Goal: Task Accomplishment & Management: Complete application form

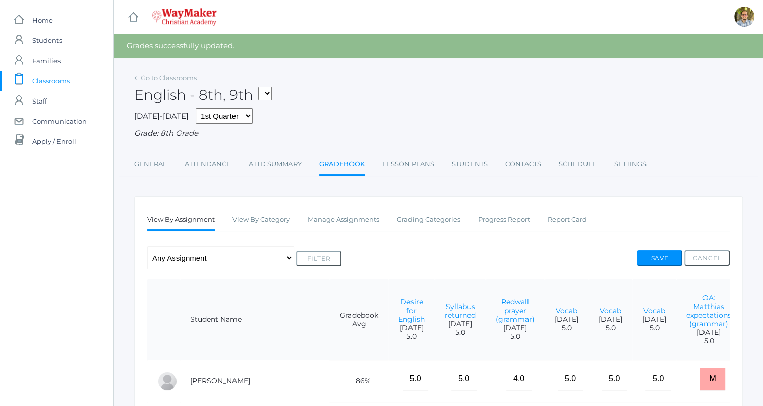
click at [72, 80] on link "icons/clipboard/plain Created with Sketch. Classrooms" at bounding box center [57, 81] width 114 height 20
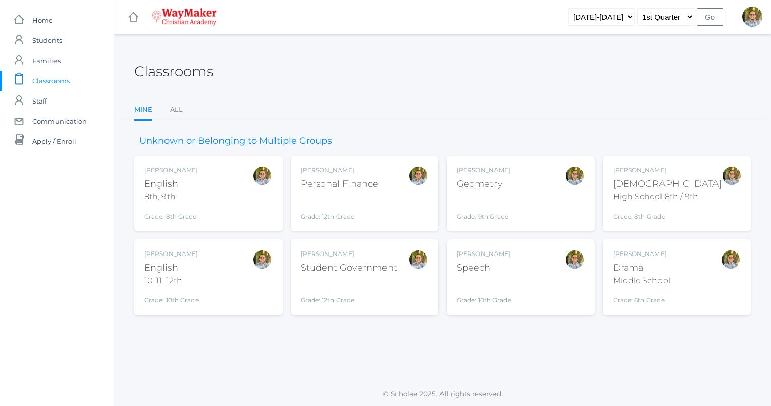
click at [236, 279] on div "Kylen Braileanu English 10, 11, 12th Grade: 10th Grade HSENGLISH" at bounding box center [208, 276] width 128 height 55
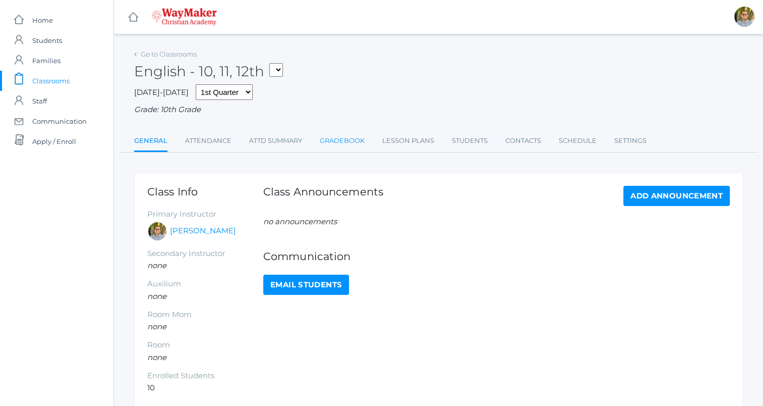
click at [334, 141] on link "Gradebook" at bounding box center [342, 141] width 45 height 20
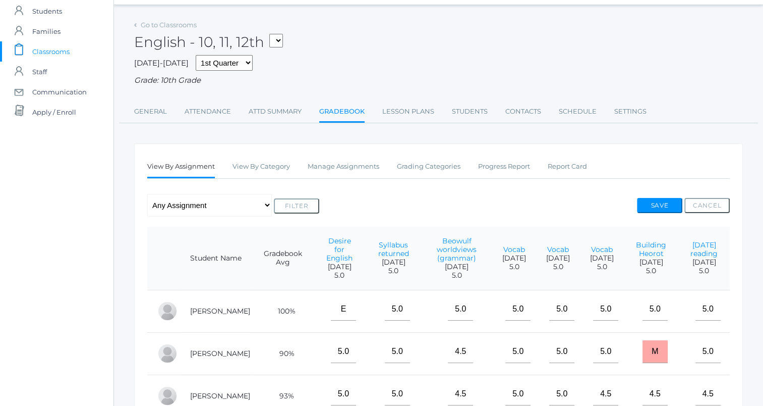
scroll to position [30, 0]
click at [362, 161] on link "Manage Assignments" at bounding box center [344, 165] width 72 height 20
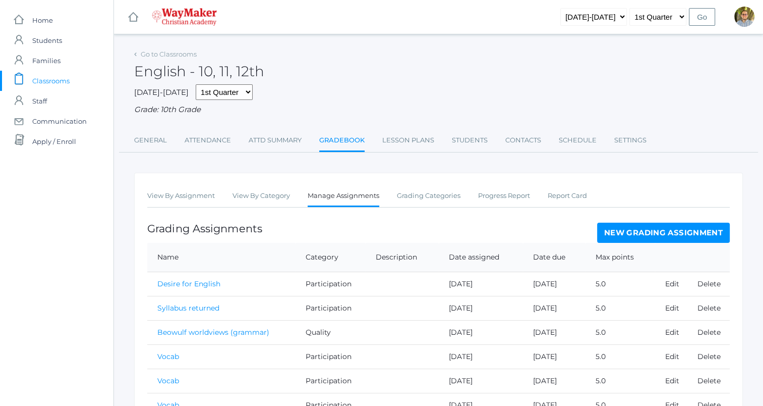
click at [643, 232] on link "New Grading Assignment" at bounding box center [663, 233] width 133 height 20
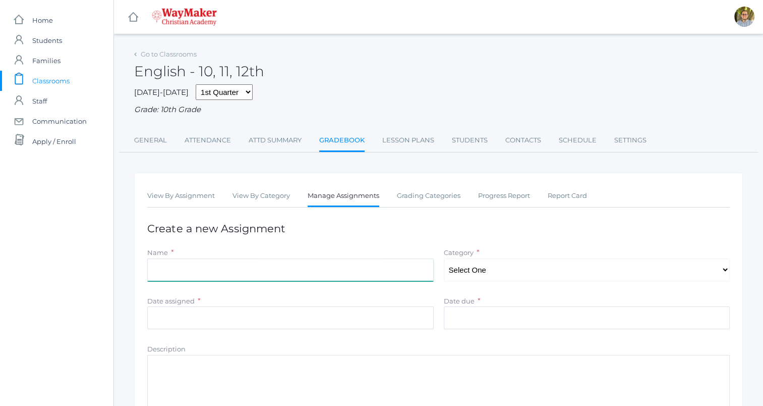
click at [376, 270] on input "Name" at bounding box center [290, 269] width 287 height 23
type input "Poem work (back to one)"
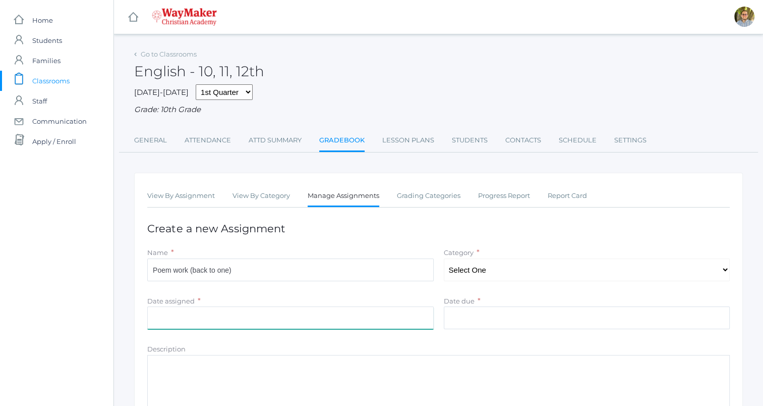
type input "[DATE]"
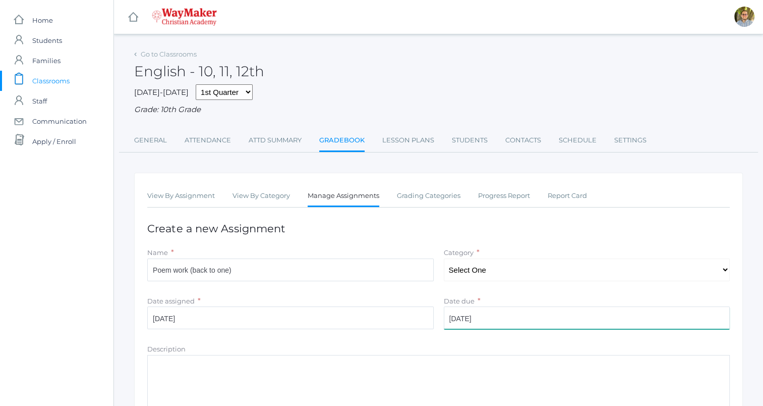
type input "5.0"
click at [507, 272] on select "Select One Participation Quality Accuracy" at bounding box center [587, 269] width 287 height 23
select select "1115"
click at [444, 258] on select "Select One Participation Quality Accuracy" at bounding box center [587, 269] width 287 height 23
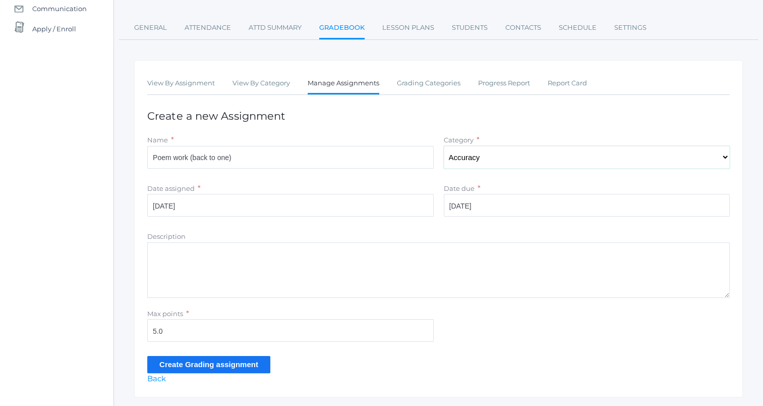
scroll to position [140, 0]
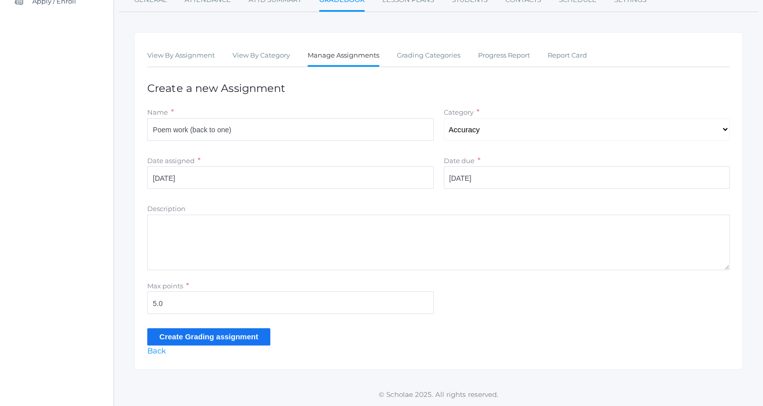
click at [238, 334] on input "Create Grading assignment" at bounding box center [208, 336] width 123 height 17
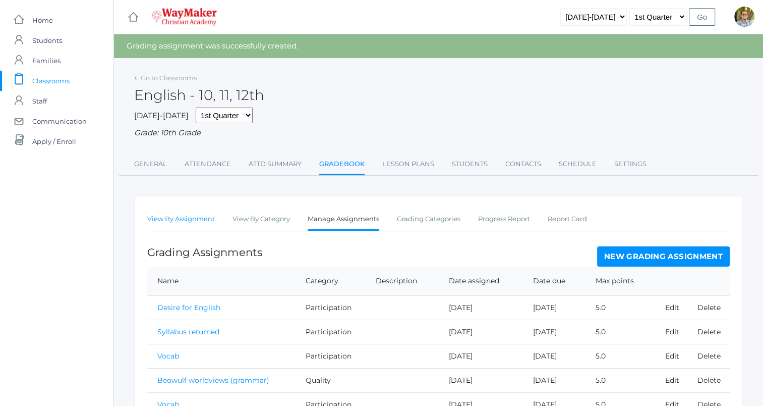
click at [171, 217] on link "View By Assignment" at bounding box center [181, 219] width 68 height 20
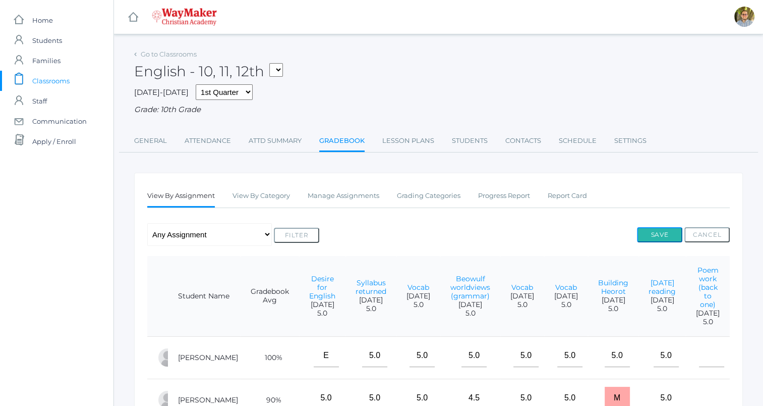
click at [653, 233] on button "Save" at bounding box center [659, 234] width 45 height 15
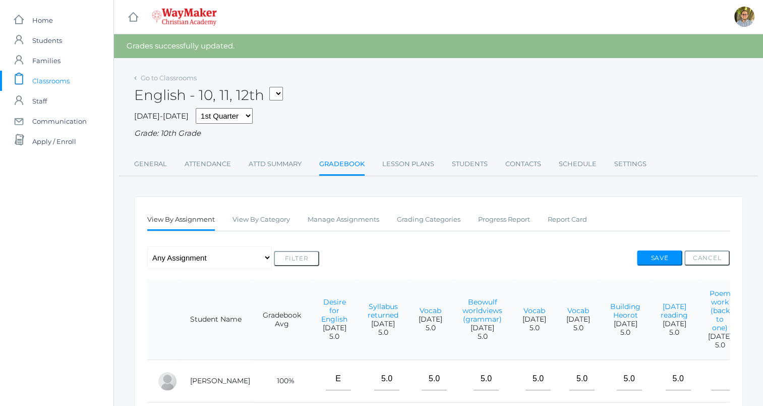
click at [44, 77] on span "Classrooms" at bounding box center [50, 81] width 37 height 20
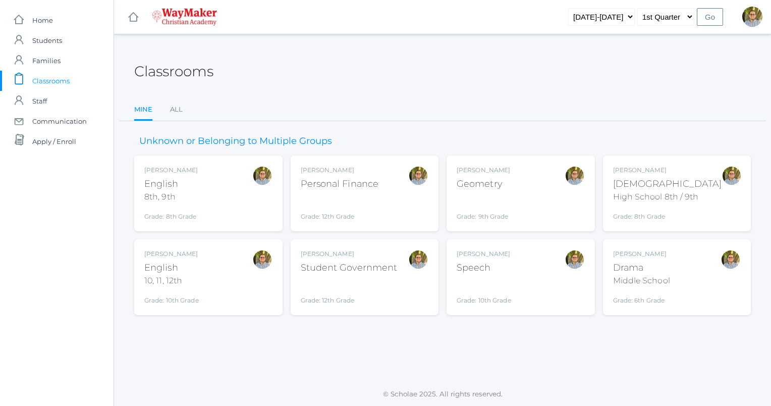
click at [489, 182] on div "Geometry" at bounding box center [483, 184] width 53 height 14
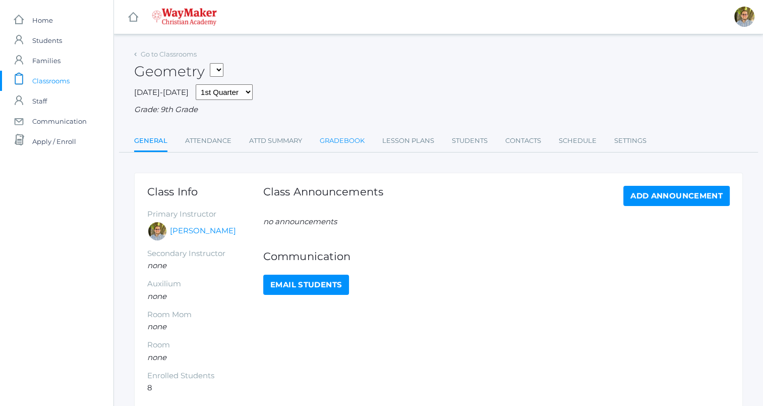
click at [348, 138] on link "Gradebook" at bounding box center [342, 141] width 45 height 20
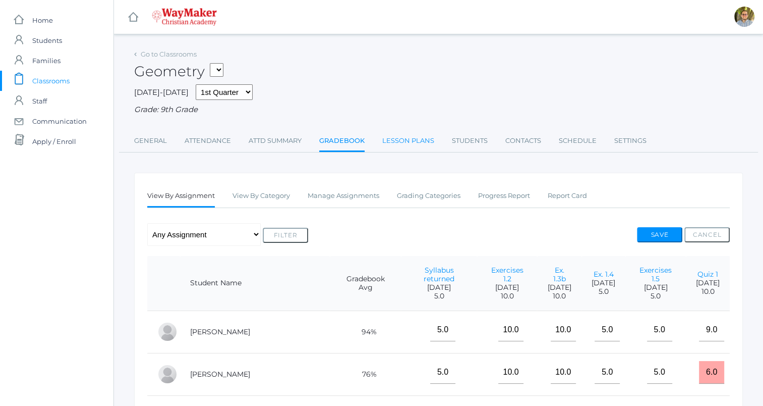
click at [403, 143] on link "Lesson Plans" at bounding box center [408, 141] width 52 height 20
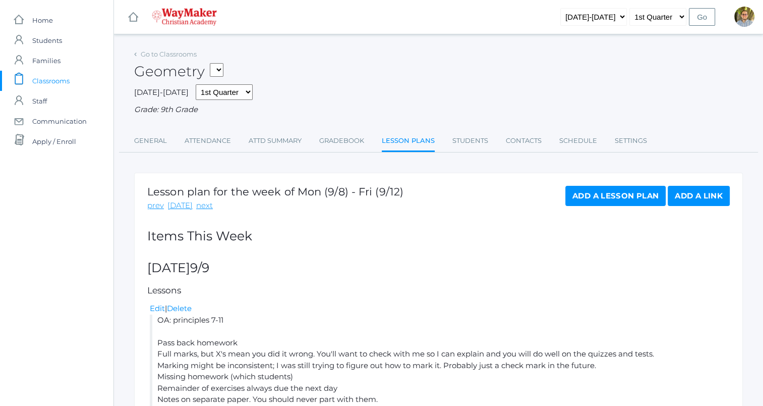
click at [58, 80] on span "Classrooms" at bounding box center [50, 81] width 37 height 20
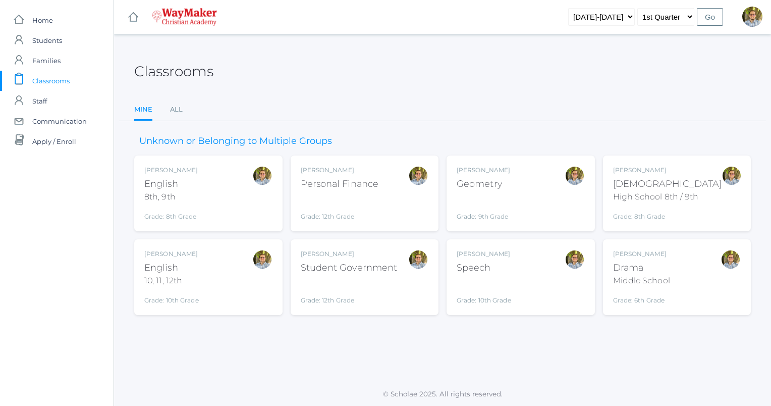
click at [244, 257] on div "Kylen Braileanu English 10, 11, 12th Grade: 10th Grade HSENGLISH" at bounding box center [208, 276] width 128 height 55
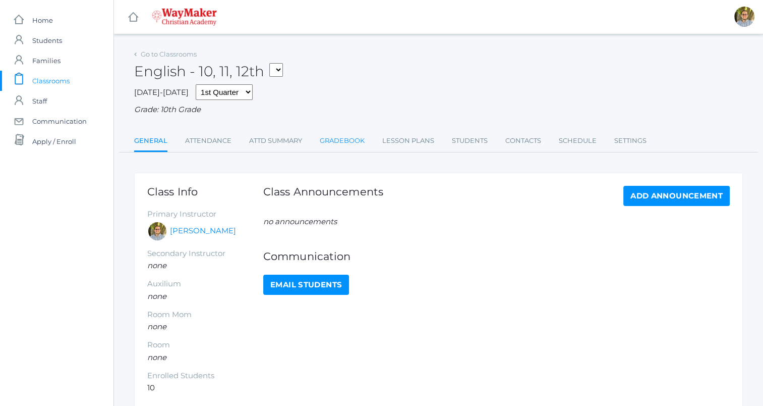
click at [338, 147] on link "Gradebook" at bounding box center [342, 141] width 45 height 20
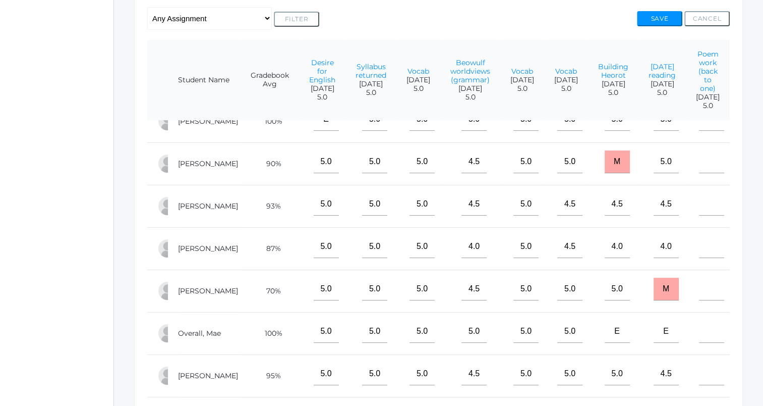
scroll to position [0, 18]
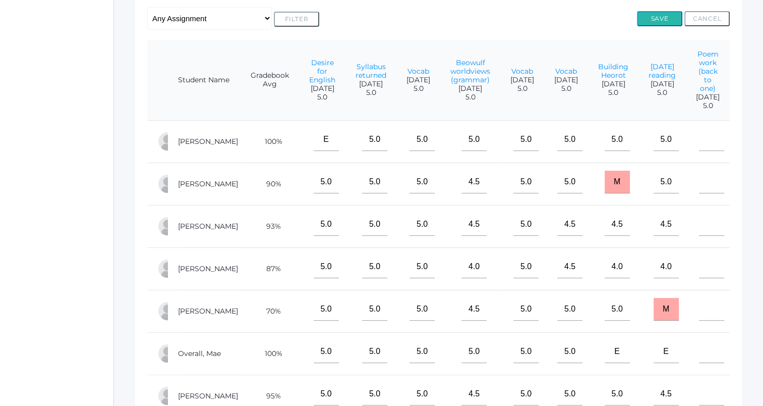
click at [657, 23] on button "Save" at bounding box center [659, 18] width 45 height 15
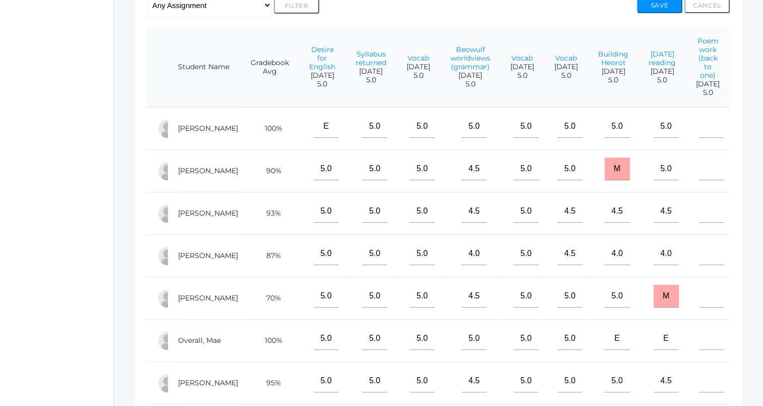
scroll to position [253, 0]
click at [714, 178] on input"] "text" at bounding box center [711, 167] width 25 height 23
type input"] "5"
click at [709, 219] on input"] "text" at bounding box center [711, 210] width 25 height 23
type input"] "5"
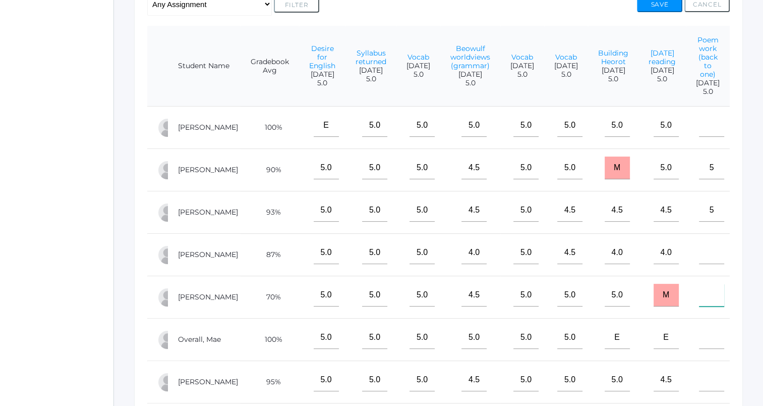
click at [699, 296] on input"] "text" at bounding box center [711, 295] width 25 height 23
type input"] "8"
click at [656, 4] on button "Save" at bounding box center [659, 4] width 45 height 15
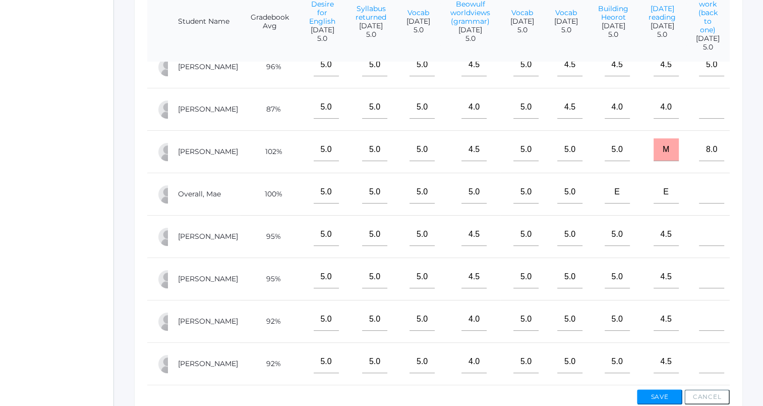
scroll to position [305, 0]
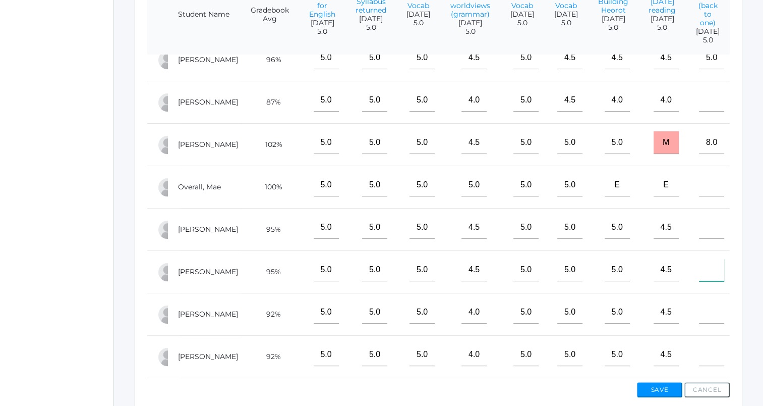
click at [710, 266] on input"] "text" at bounding box center [711, 269] width 25 height 23
type input"] "5.5"
click at [663, 385] on button "Save" at bounding box center [659, 389] width 45 height 15
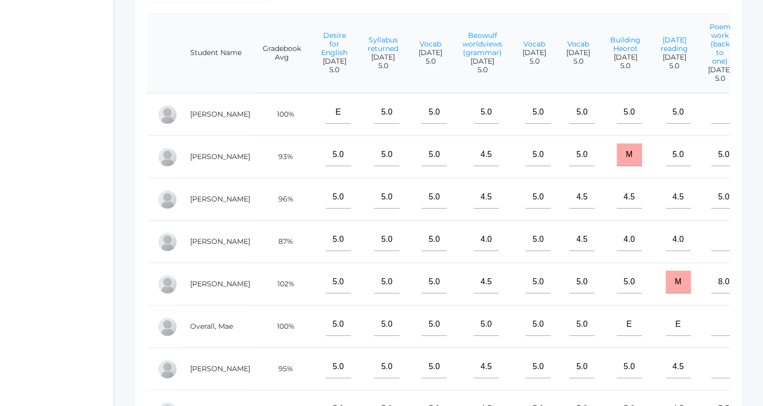
scroll to position [0, 18]
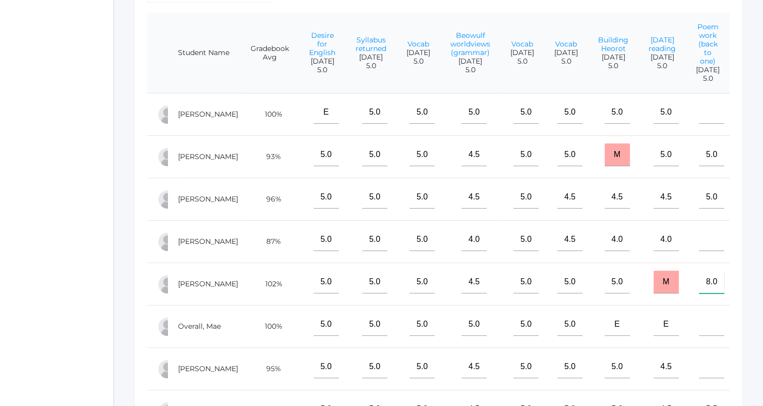
click at [709, 287] on input"] "8.0" at bounding box center [711, 281] width 25 height 23
type input"] "8"
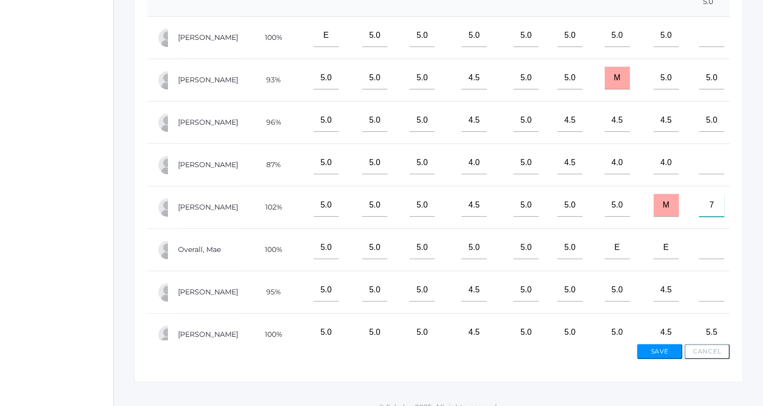
scroll to position [355, 0]
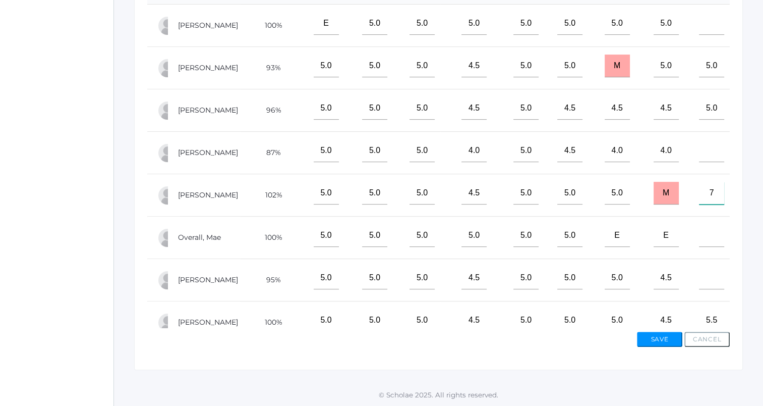
type input"] "7"
click at [662, 339] on button "Save" at bounding box center [659, 338] width 45 height 15
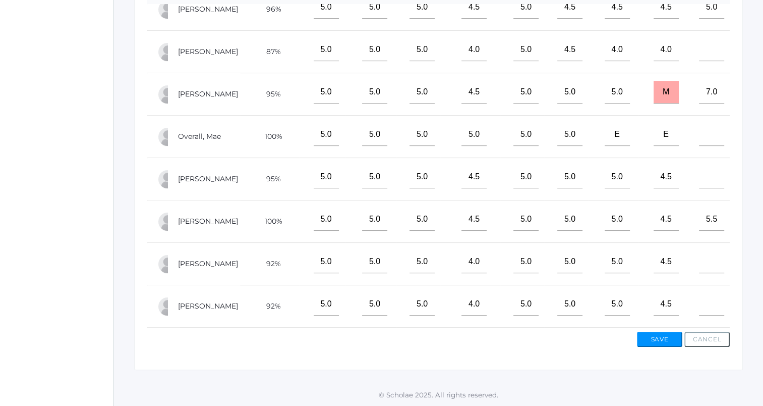
scroll to position [116, 18]
click at [706, 175] on input"] "text" at bounding box center [711, 176] width 25 height 23
type input"] "6.5"
click at [657, 341] on button "Save" at bounding box center [659, 338] width 45 height 15
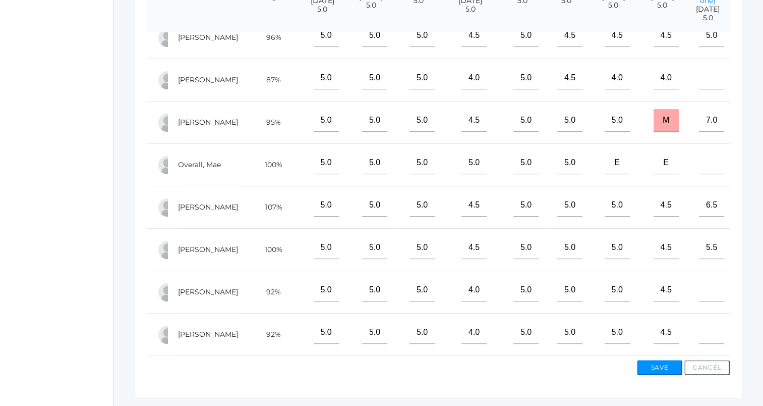
scroll to position [340, 0]
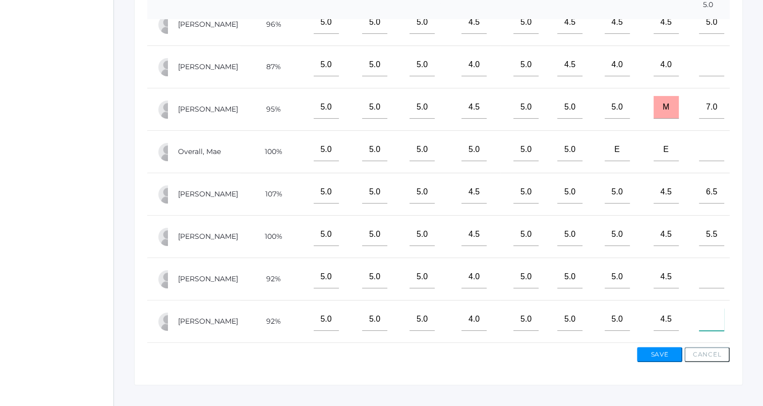
click at [700, 309] on input"] "text" at bounding box center [711, 319] width 25 height 23
type input"] "5.5"
click at [660, 356] on button "Save" at bounding box center [659, 354] width 45 height 15
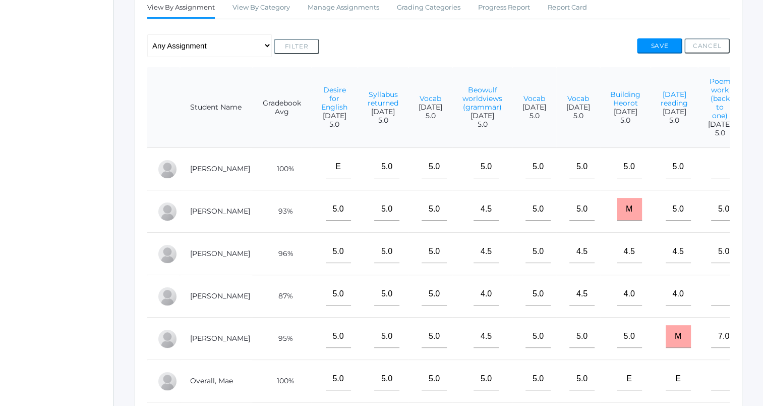
scroll to position [0, 18]
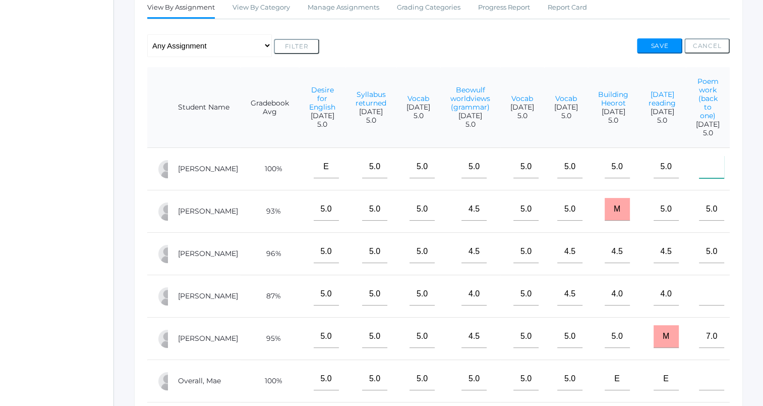
click at [702, 178] on input"] "text" at bounding box center [711, 166] width 25 height 23
type input"] "5"
click at [657, 52] on button "Save" at bounding box center [659, 45] width 45 height 15
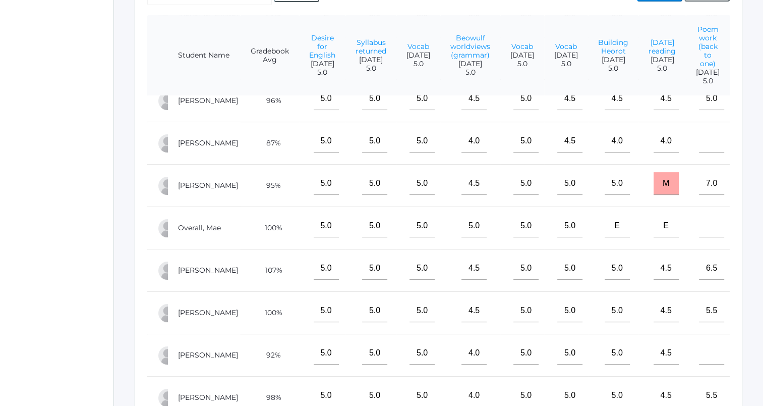
scroll to position [113, 18]
click at [700, 226] on input"] "text" at bounding box center [711, 225] width 25 height 23
type input"] "5"
click at [706, 342] on input"] "text" at bounding box center [711, 353] width 25 height 23
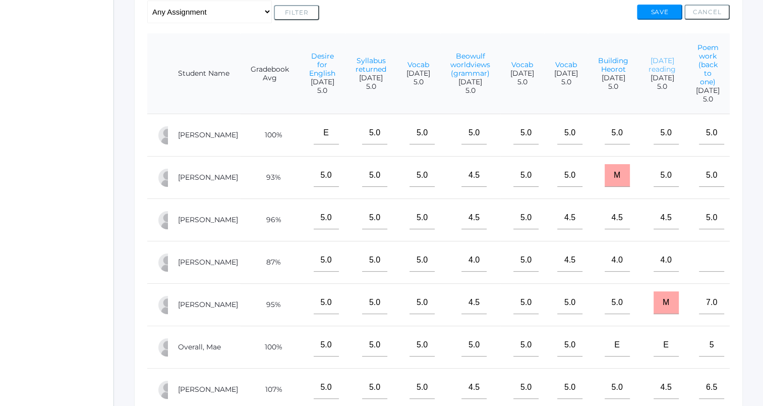
scroll to position [242, 0]
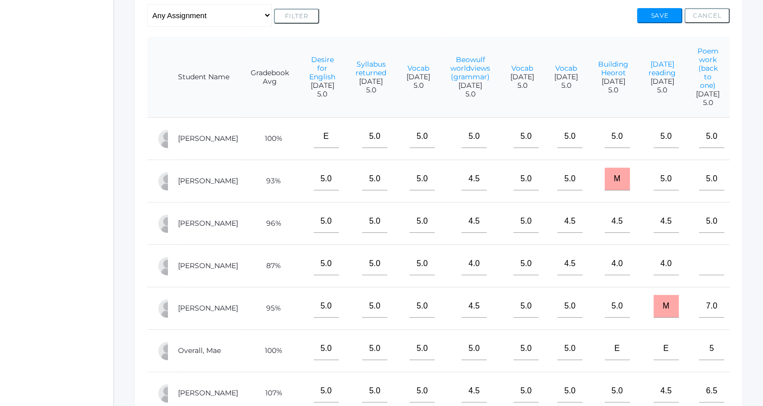
type input"] "5"
click at [650, 16] on button "Save" at bounding box center [659, 15] width 45 height 15
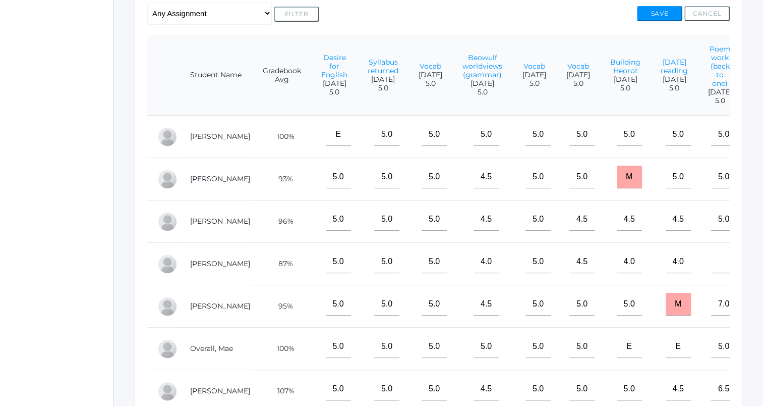
scroll to position [0, 18]
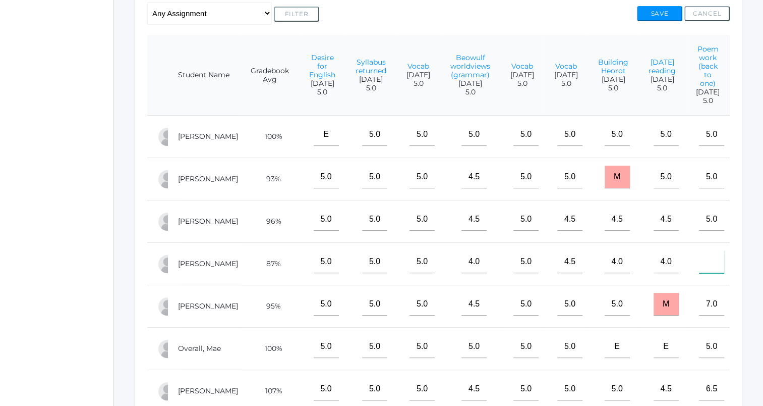
click at [716, 272] on input"] "text" at bounding box center [711, 261] width 25 height 23
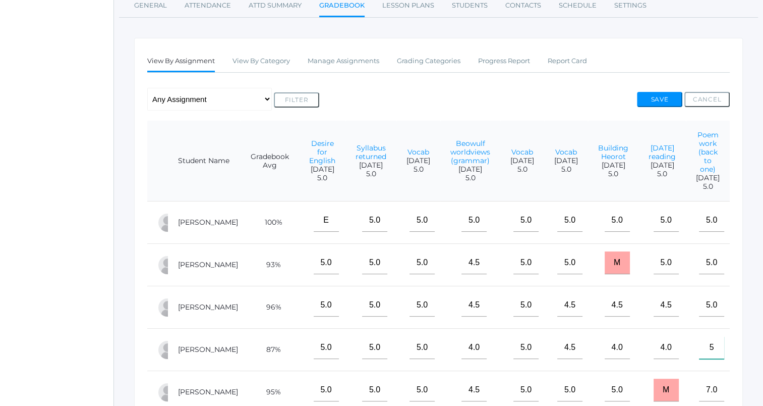
scroll to position [157, 0]
type input"] "5"
click at [660, 96] on button "Save" at bounding box center [659, 100] width 45 height 15
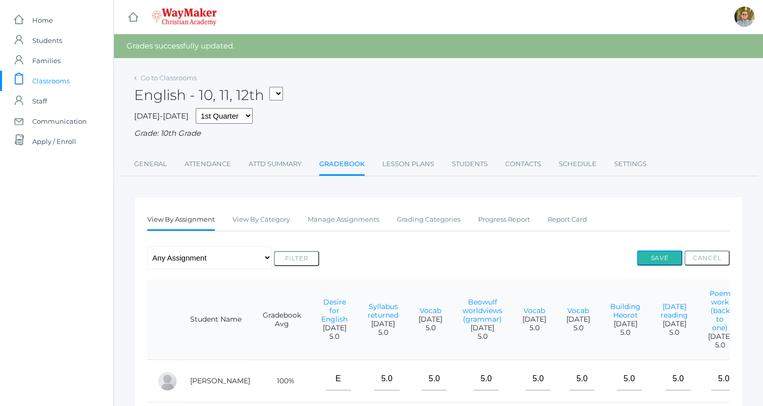
click at [648, 251] on button "Save" at bounding box center [659, 257] width 45 height 15
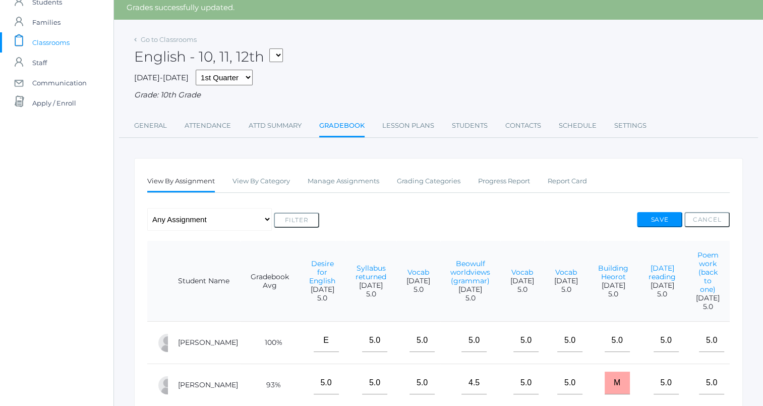
scroll to position [27, 0]
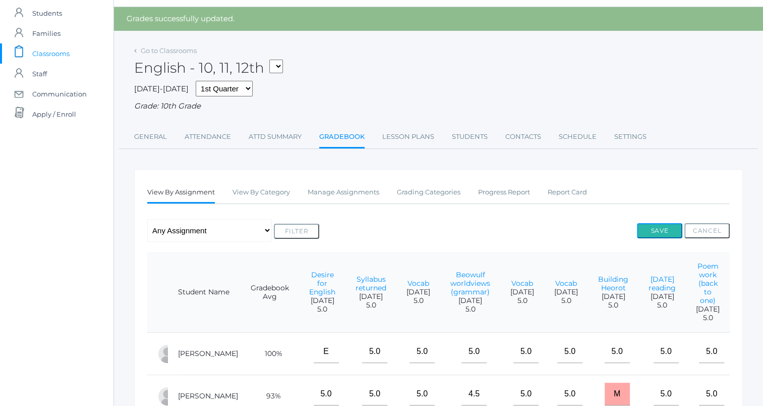
click at [662, 228] on button "Save" at bounding box center [659, 230] width 45 height 15
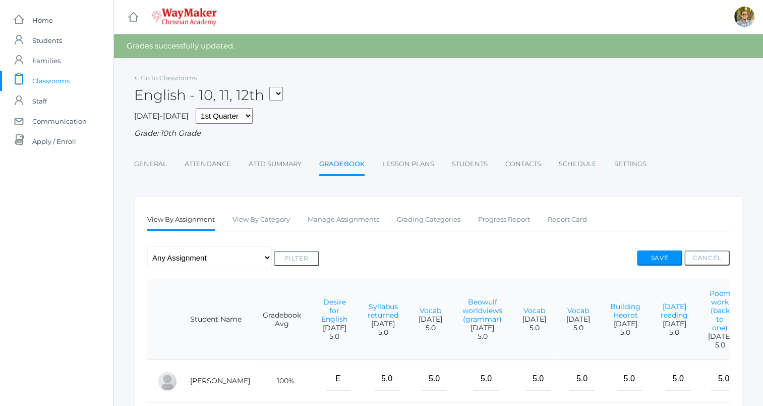
click at [73, 82] on link "icons/clipboard/plain Created with Sketch. Classrooms" at bounding box center [57, 81] width 114 height 20
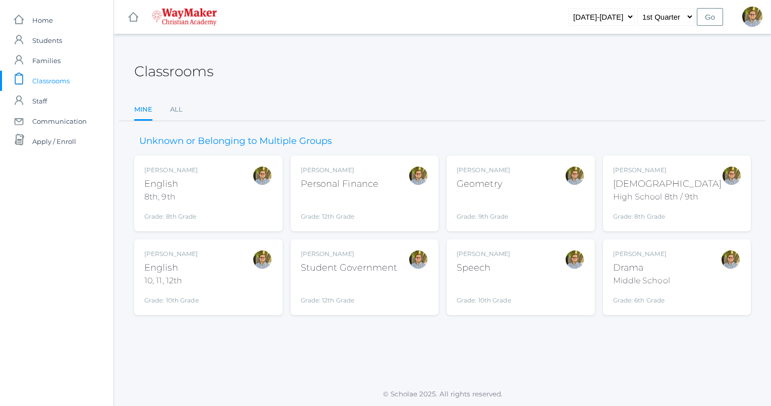
click at [519, 194] on div "Kylen Braileanu Geometry Grade: 9th Grade GEOM" at bounding box center [521, 192] width 128 height 55
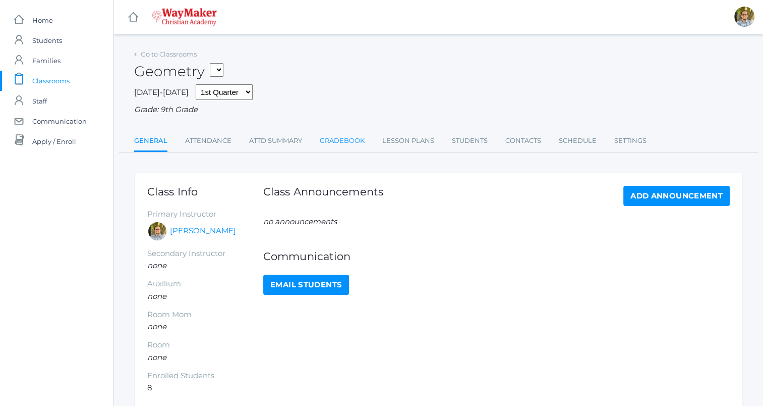
click at [345, 140] on link "Gradebook" at bounding box center [342, 141] width 45 height 20
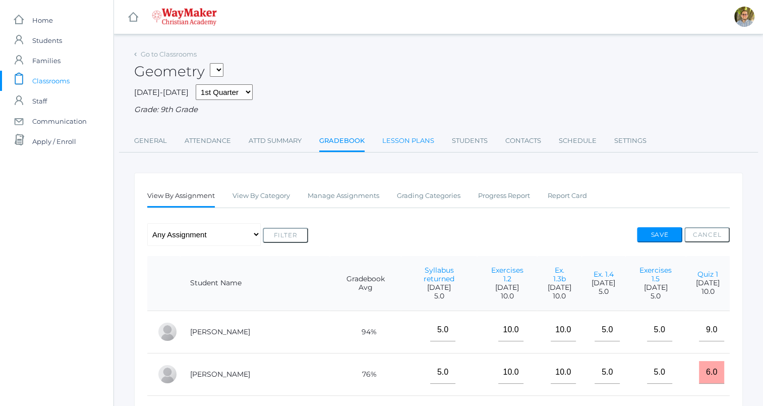
click at [414, 139] on link "Lesson Plans" at bounding box center [408, 141] width 52 height 20
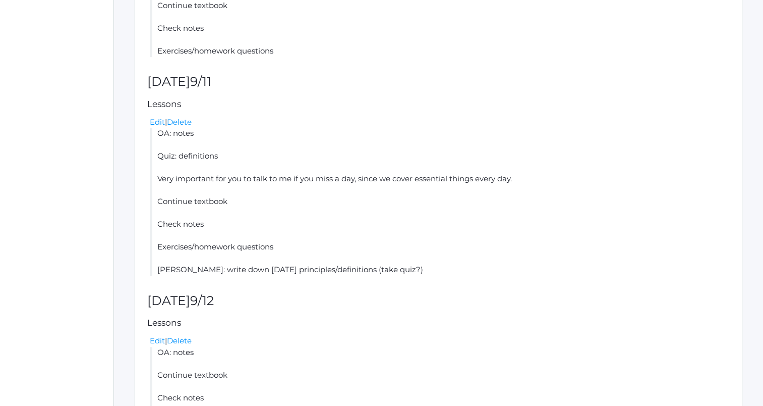
scroll to position [661, 0]
